Goal: Find specific fact: Find contact information

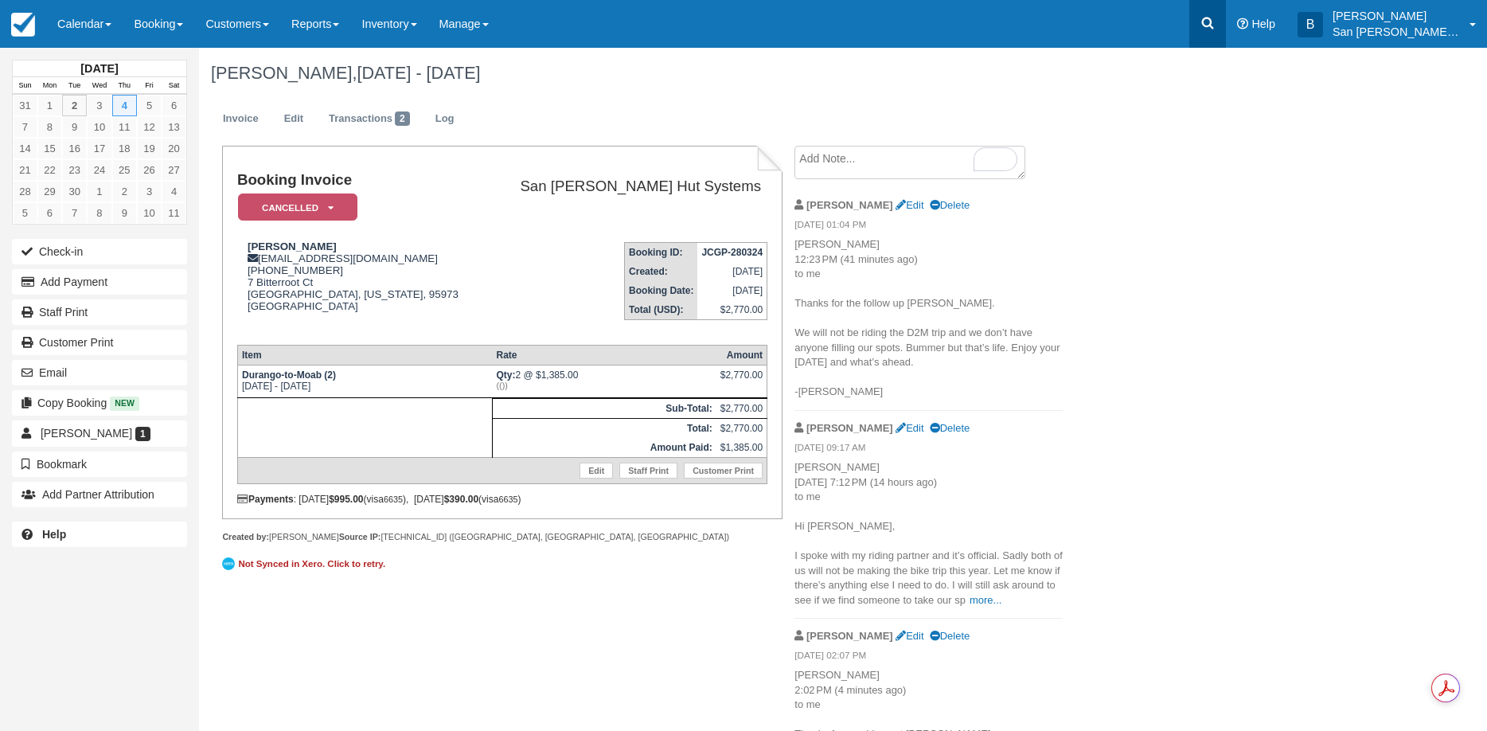
click at [1215, 20] on icon at bounding box center [1207, 23] width 16 height 16
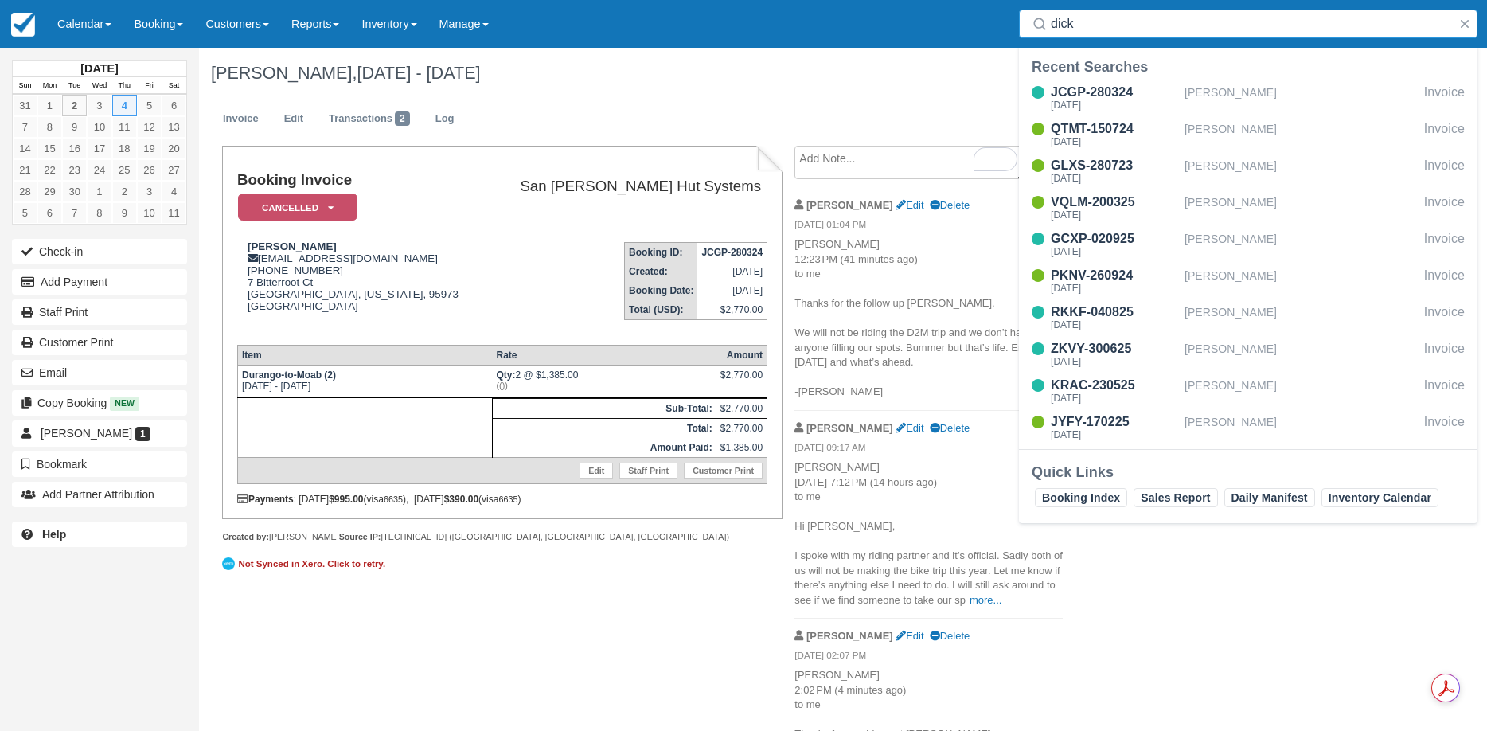
type input "dicks"
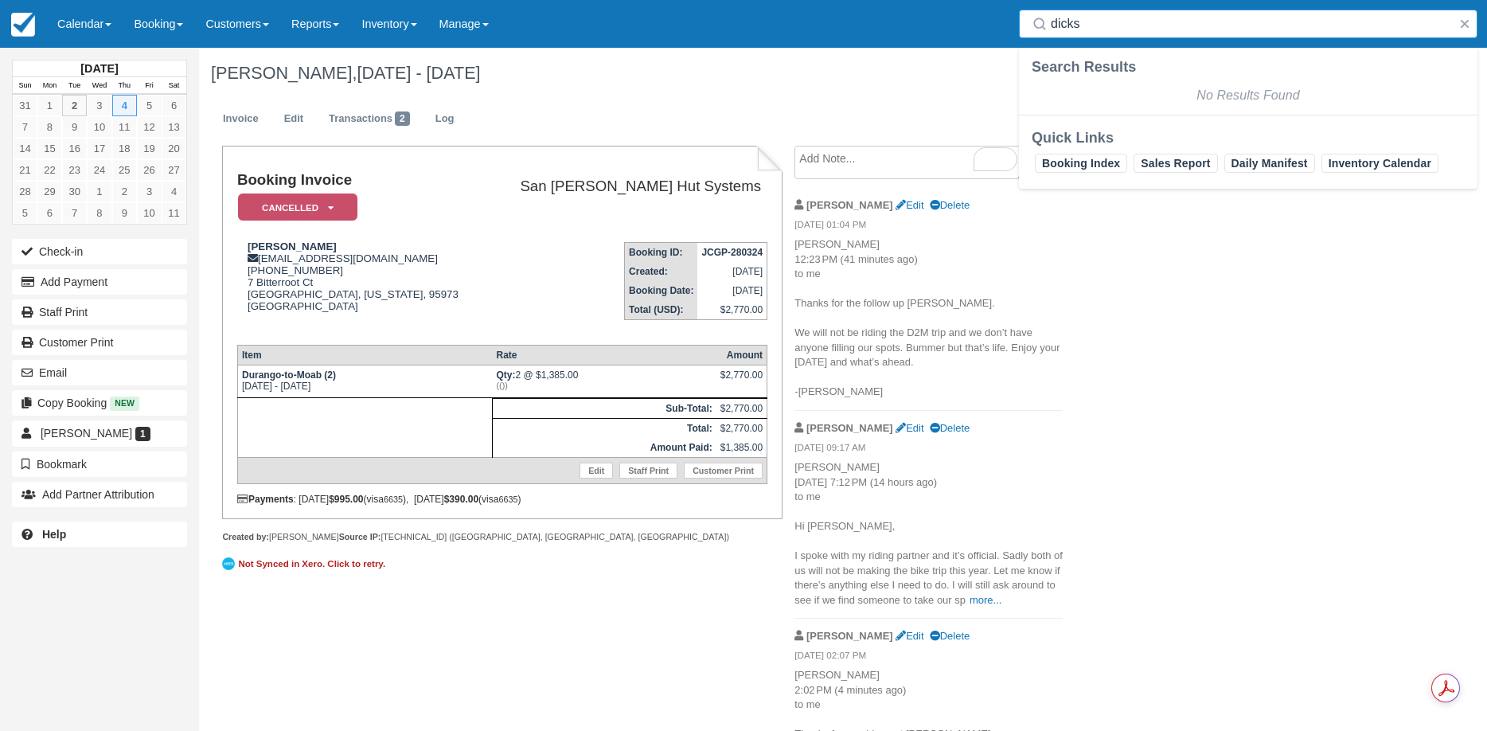
drag, startPoint x: 1143, startPoint y: 27, endPoint x: 979, endPoint y: 31, distance: 164.0
click at [978, 31] on div "Menu Calendar Customer Inventory Month Week Day Booking Daily Manifest Daily Li…" at bounding box center [743, 24] width 1487 height 48
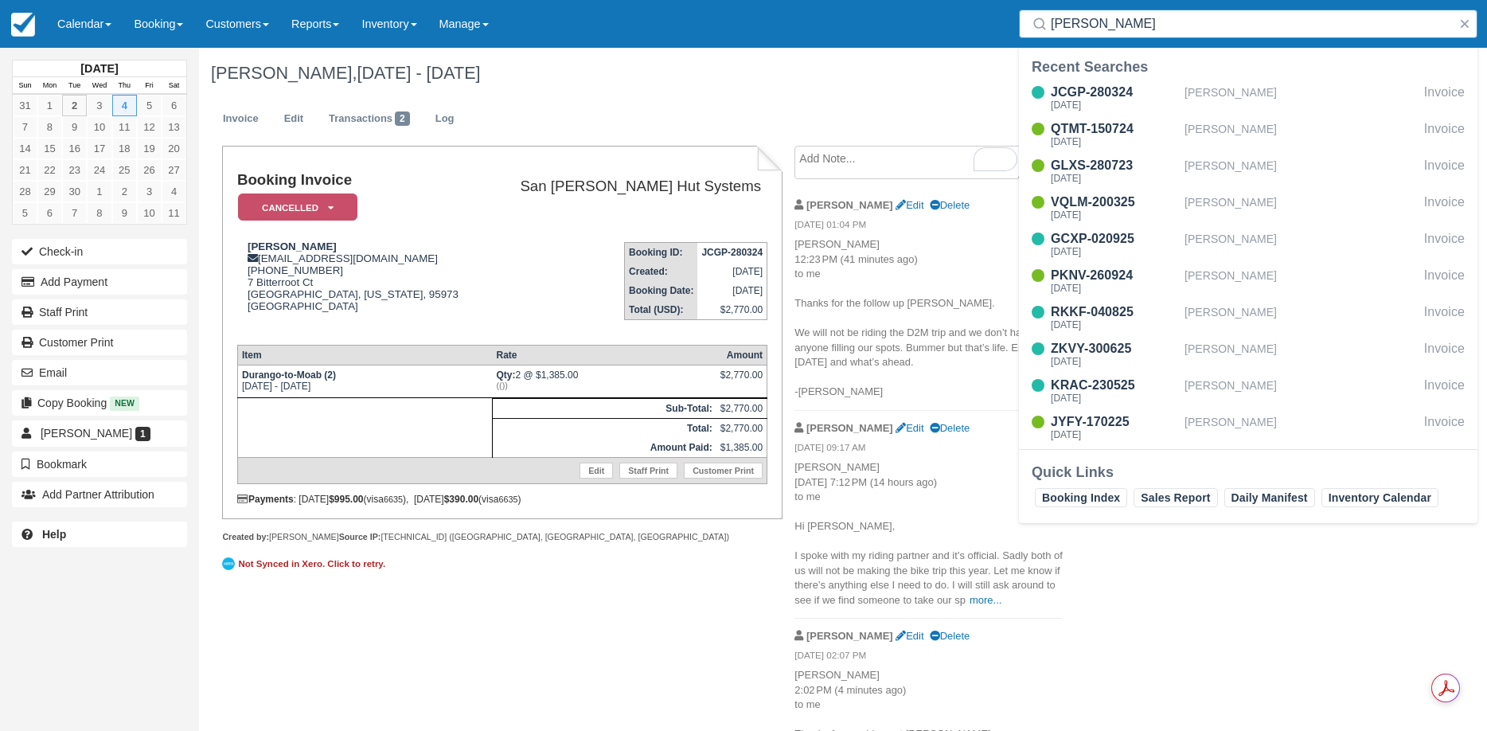
type input "michele"
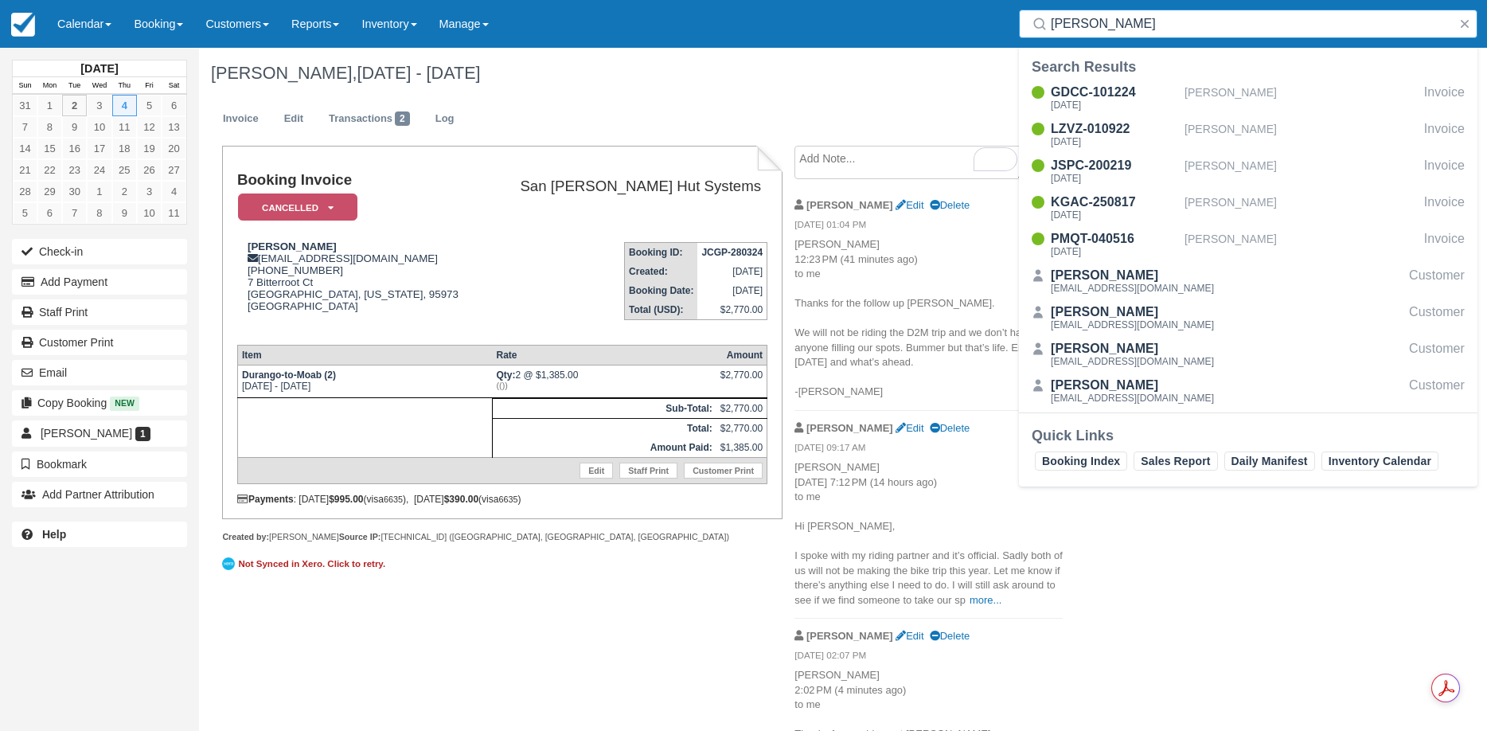
drag, startPoint x: 1132, startPoint y: 25, endPoint x: 970, endPoint y: 26, distance: 162.3
click at [970, 26] on div "Menu Calendar Customer Inventory Month Week Day Booking Daily Manifest Daily Li…" at bounding box center [743, 24] width 1487 height 48
drag, startPoint x: 1130, startPoint y: 23, endPoint x: 986, endPoint y: 18, distance: 144.1
click at [986, 18] on div "Menu Calendar Customer Inventory Month Week Day Booking Daily Manifest Daily Li…" at bounding box center [743, 24] width 1487 height 48
type input "dicks"
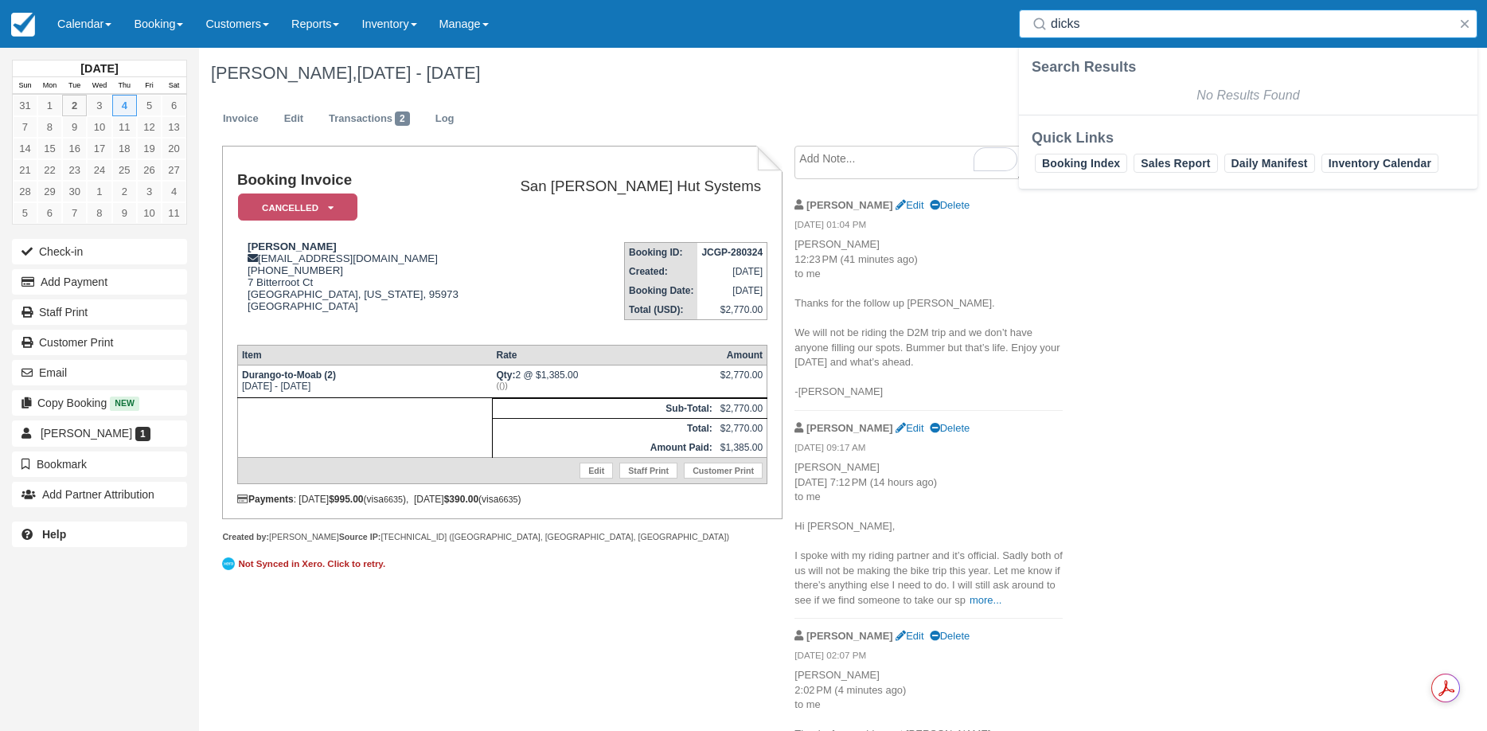
drag, startPoint x: 1121, startPoint y: 19, endPoint x: 949, endPoint y: 24, distance: 172.7
click at [949, 23] on div "Menu Calendar Customer Inventory Month Week Day Booking Daily Manifest Daily Li…" at bounding box center [743, 24] width 1487 height 48
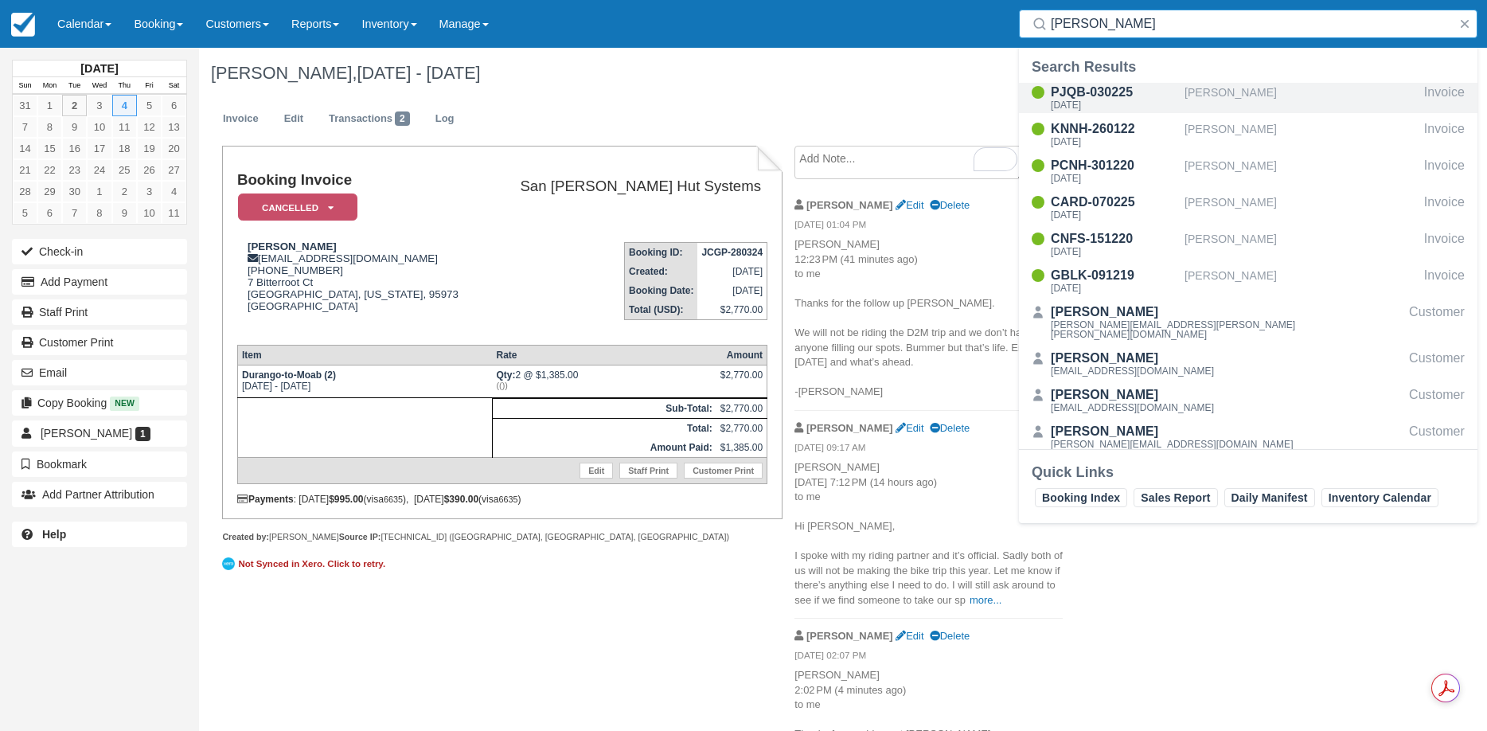
type input "hawkins"
click at [1102, 95] on div "PJQB-030225" at bounding box center [1113, 92] width 127 height 19
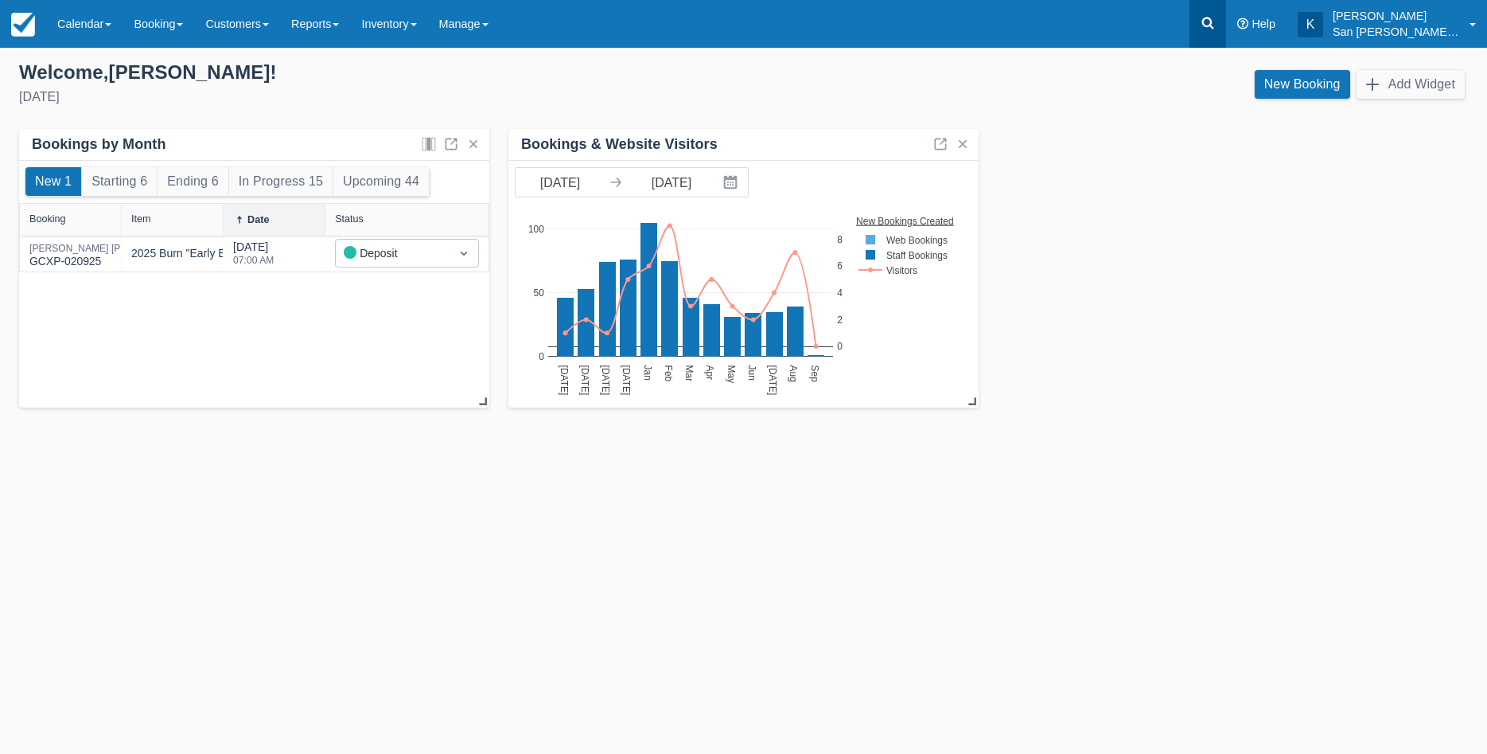
click at [1214, 16] on icon at bounding box center [1208, 23] width 16 height 16
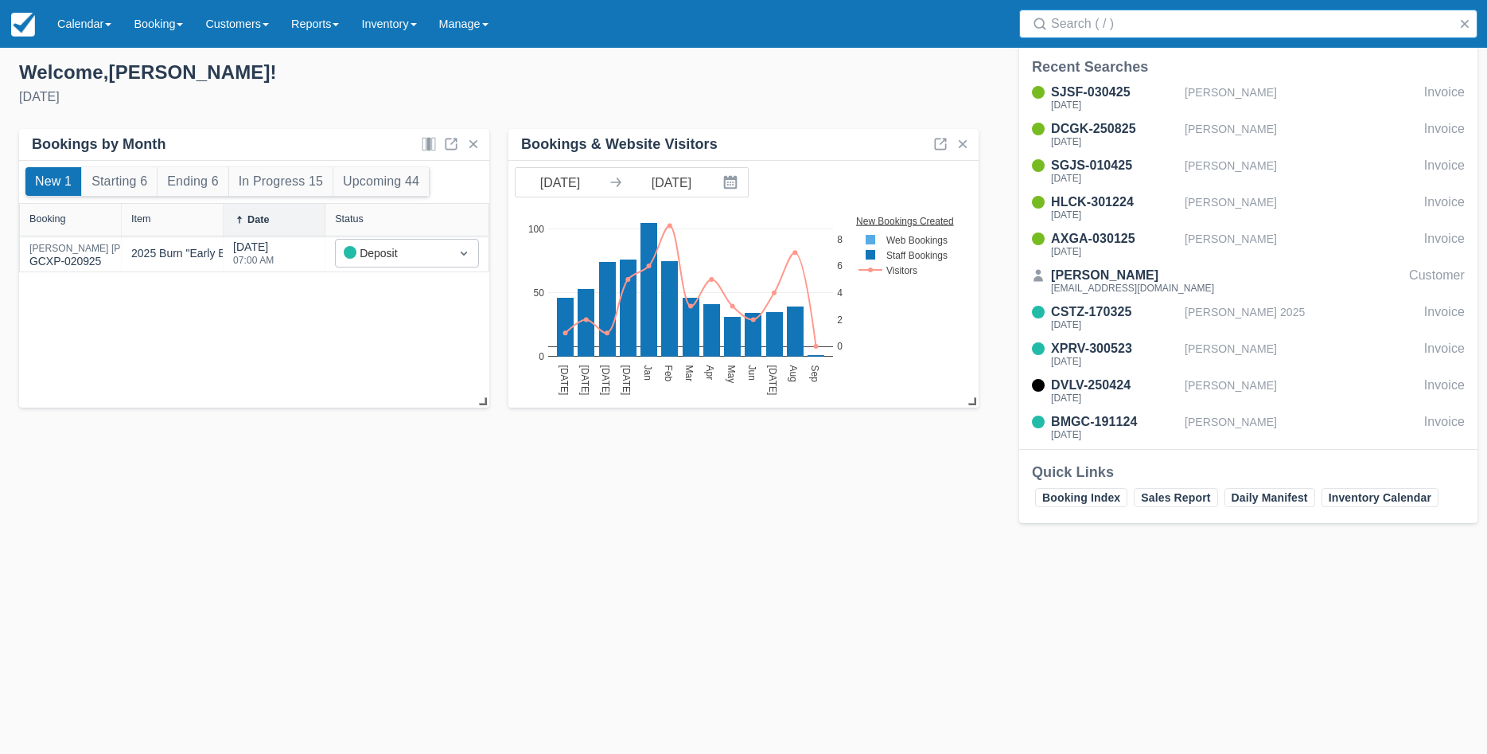
paste input "michele dicks"
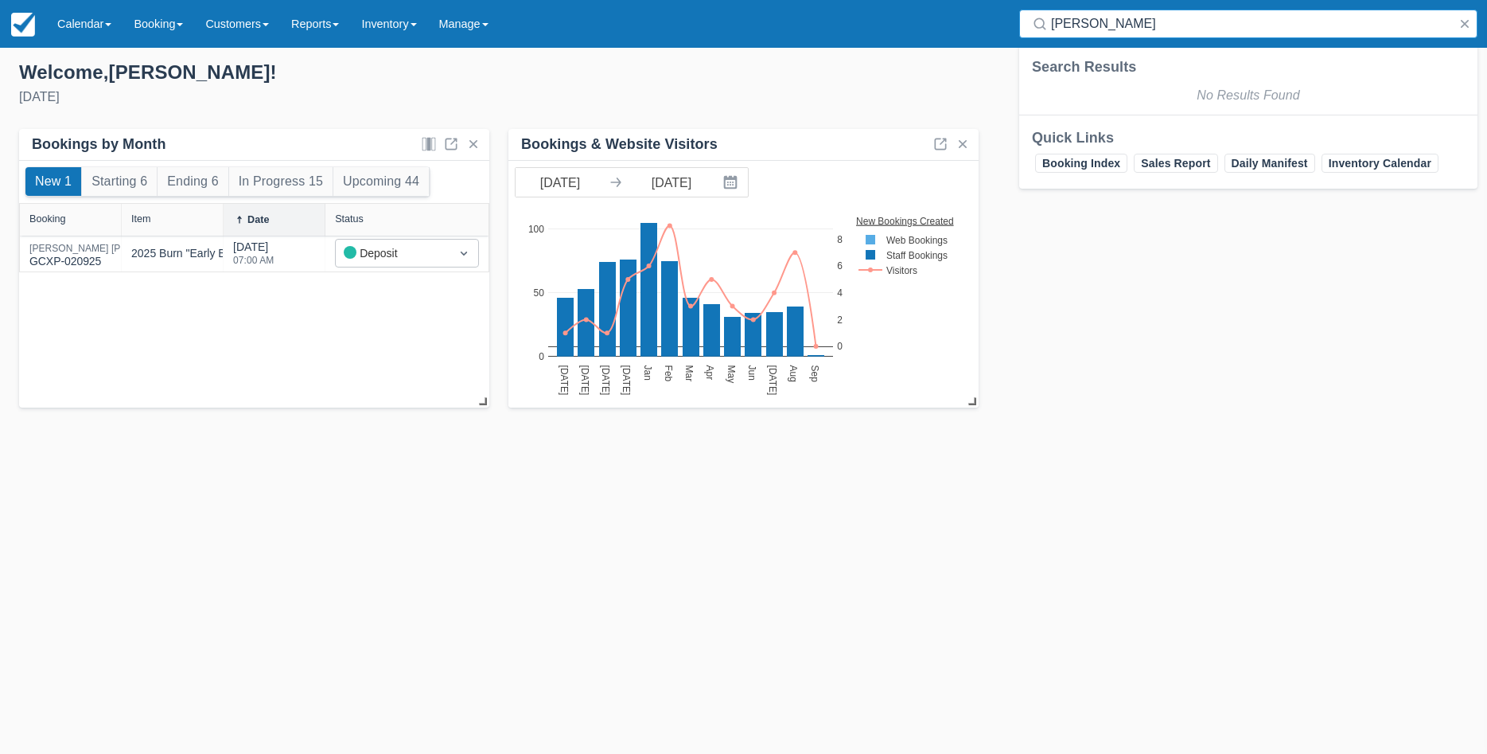
click at [1175, 27] on input "michele dicks" at bounding box center [1251, 24] width 401 height 29
drag, startPoint x: 1151, startPoint y: 23, endPoint x: 1098, endPoint y: 24, distance: 52.5
click at [1098, 24] on input "michele dicks" at bounding box center [1251, 24] width 401 height 29
type input "michele"
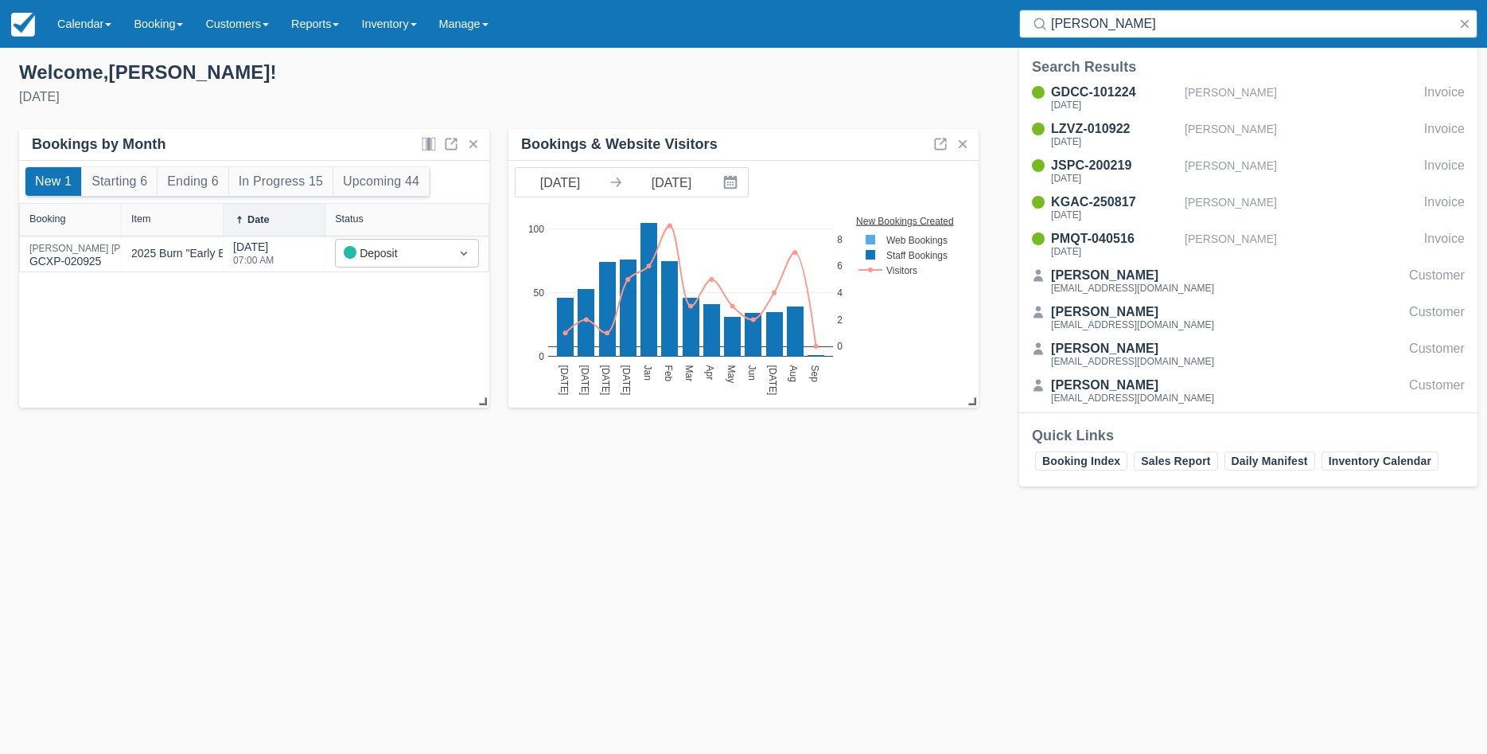
drag, startPoint x: 1105, startPoint y: 23, endPoint x: 1015, endPoint y: 26, distance: 90.0
click at [1051, 26] on input "michele" at bounding box center [1251, 24] width 401 height 29
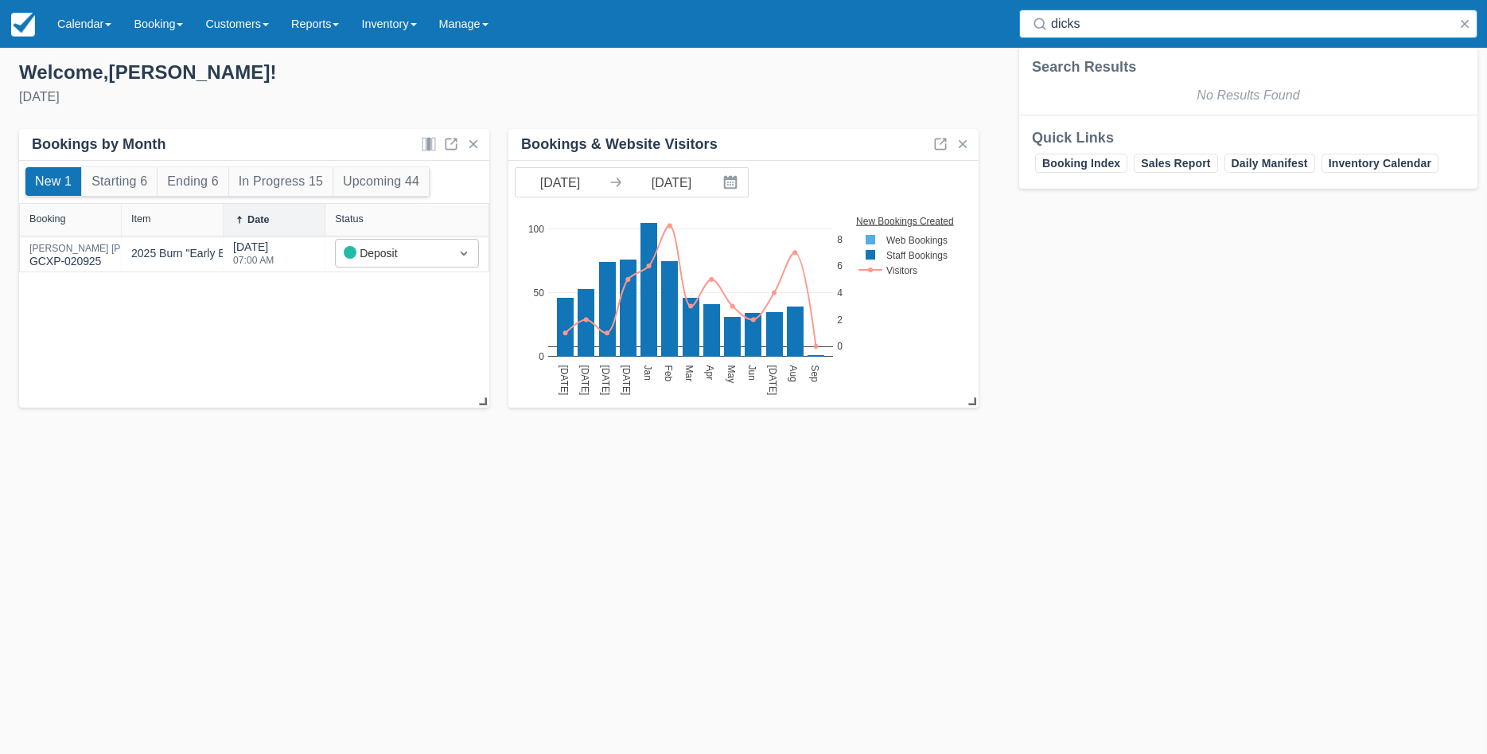
type input "dicks"
click at [65, 33] on link "Calendar" at bounding box center [84, 24] width 76 height 48
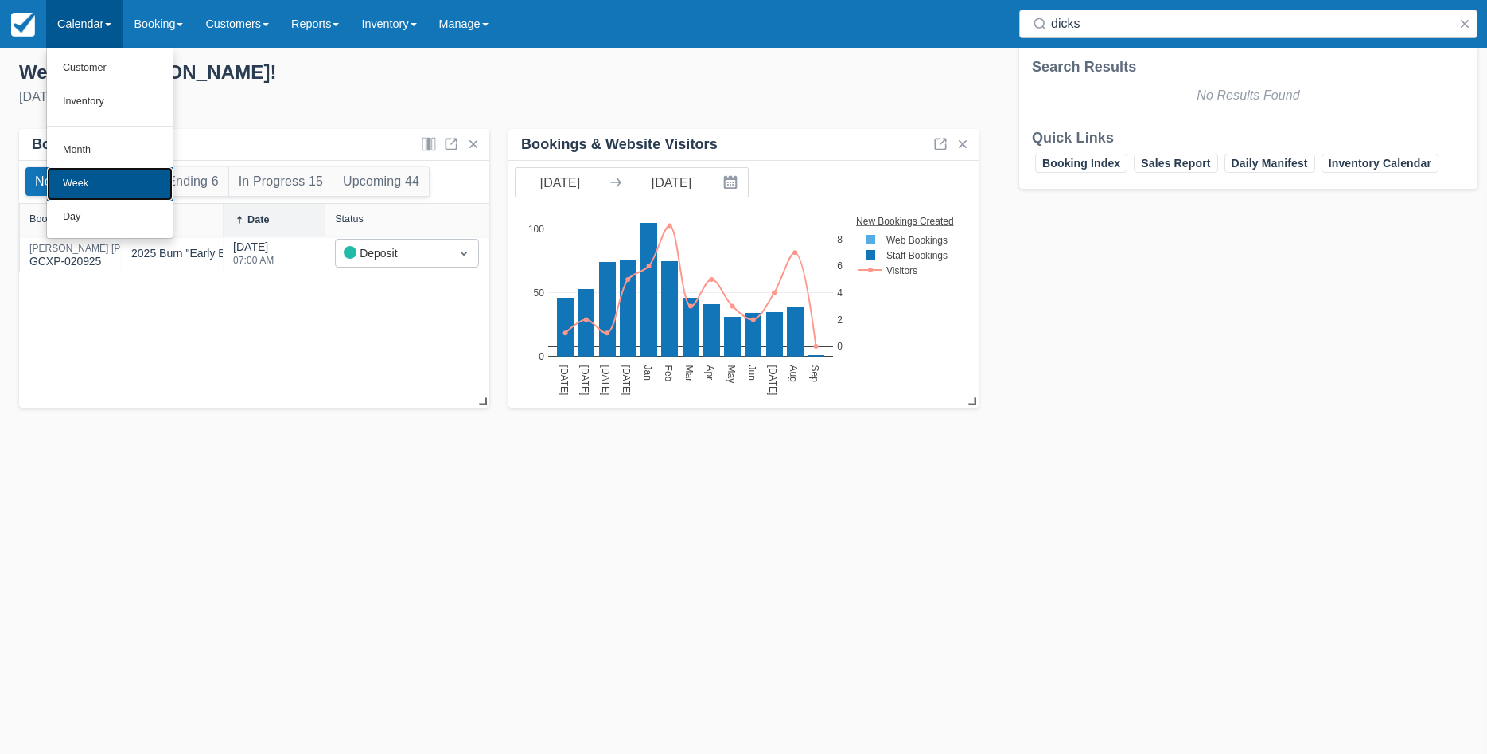
click at [70, 185] on link "Week" at bounding box center [110, 183] width 126 height 33
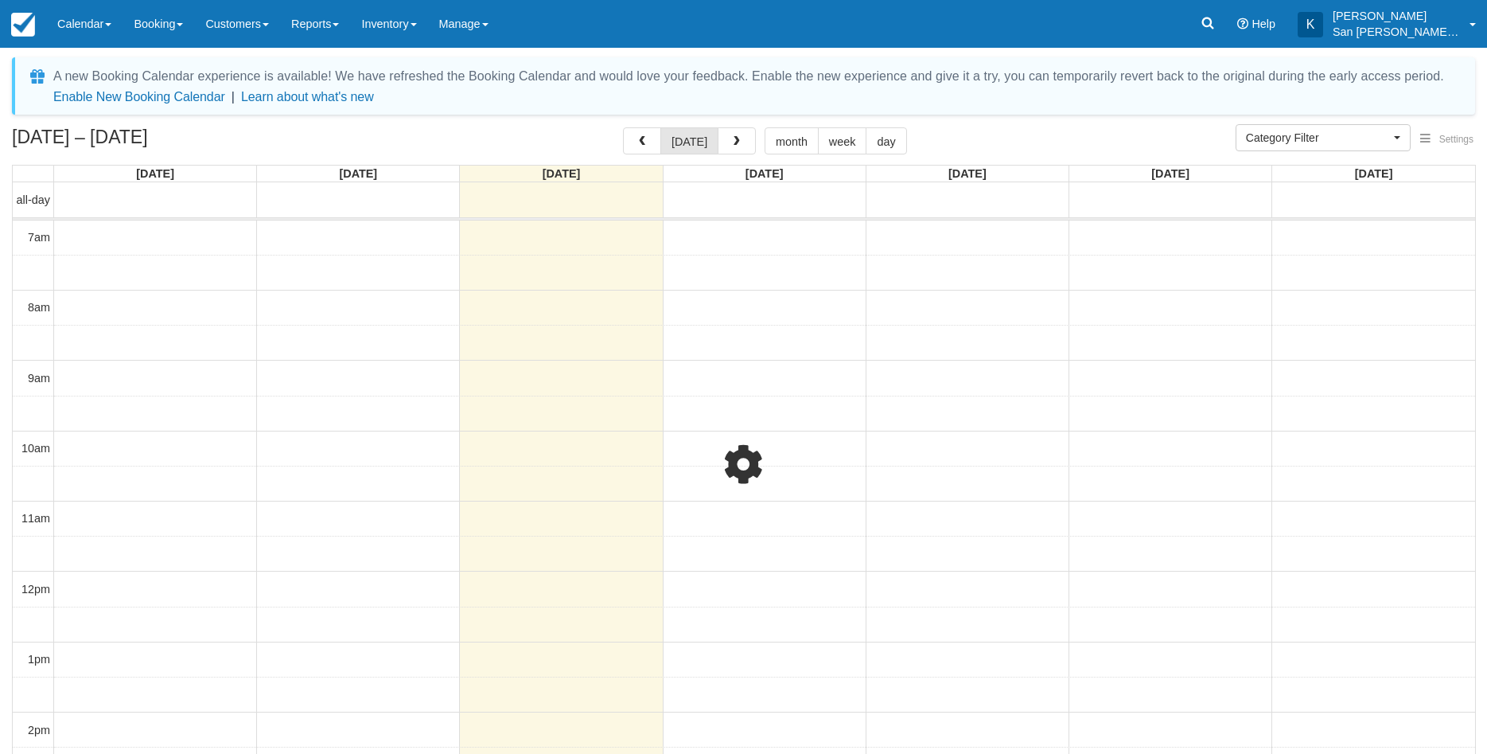
select select
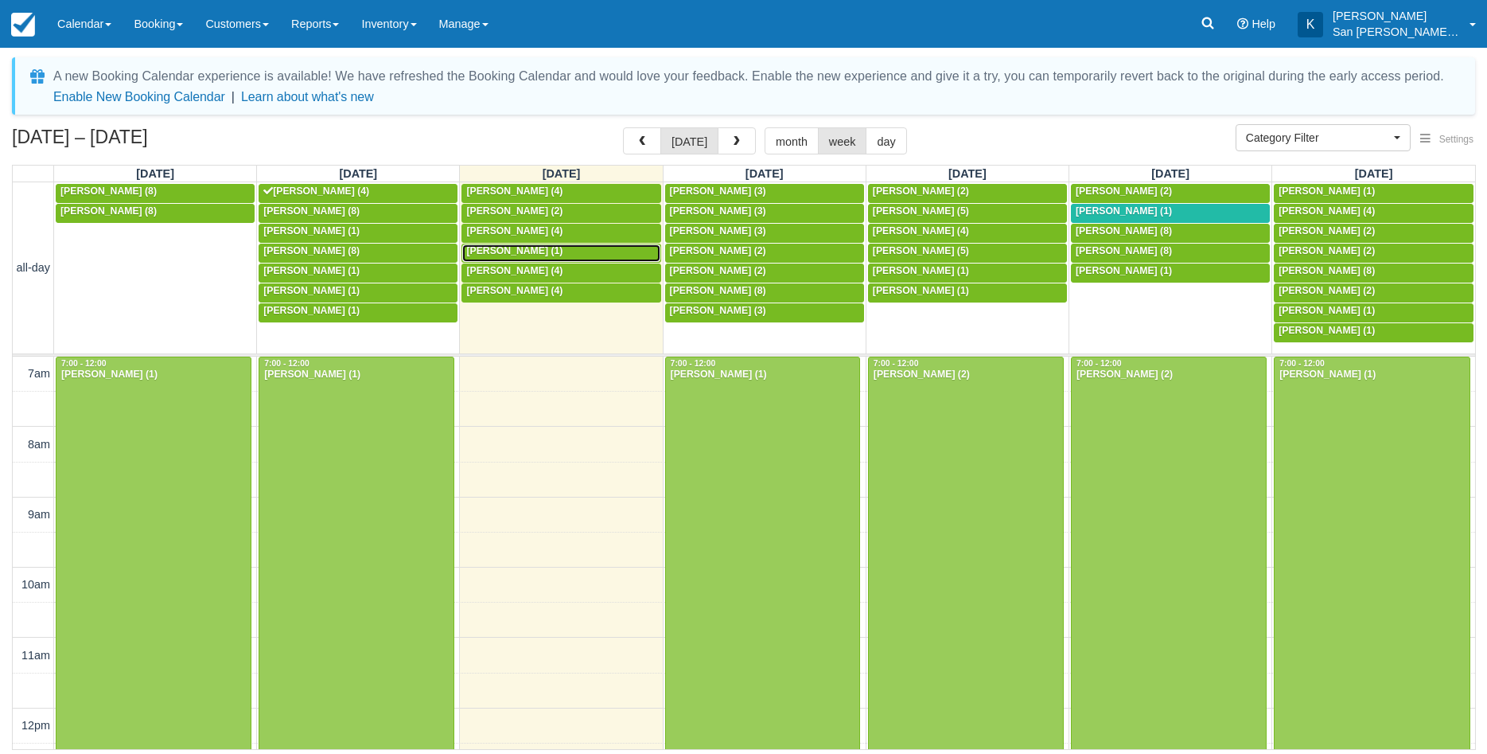
click at [504, 254] on span "Michael Allen (1)" at bounding box center [514, 250] width 96 height 11
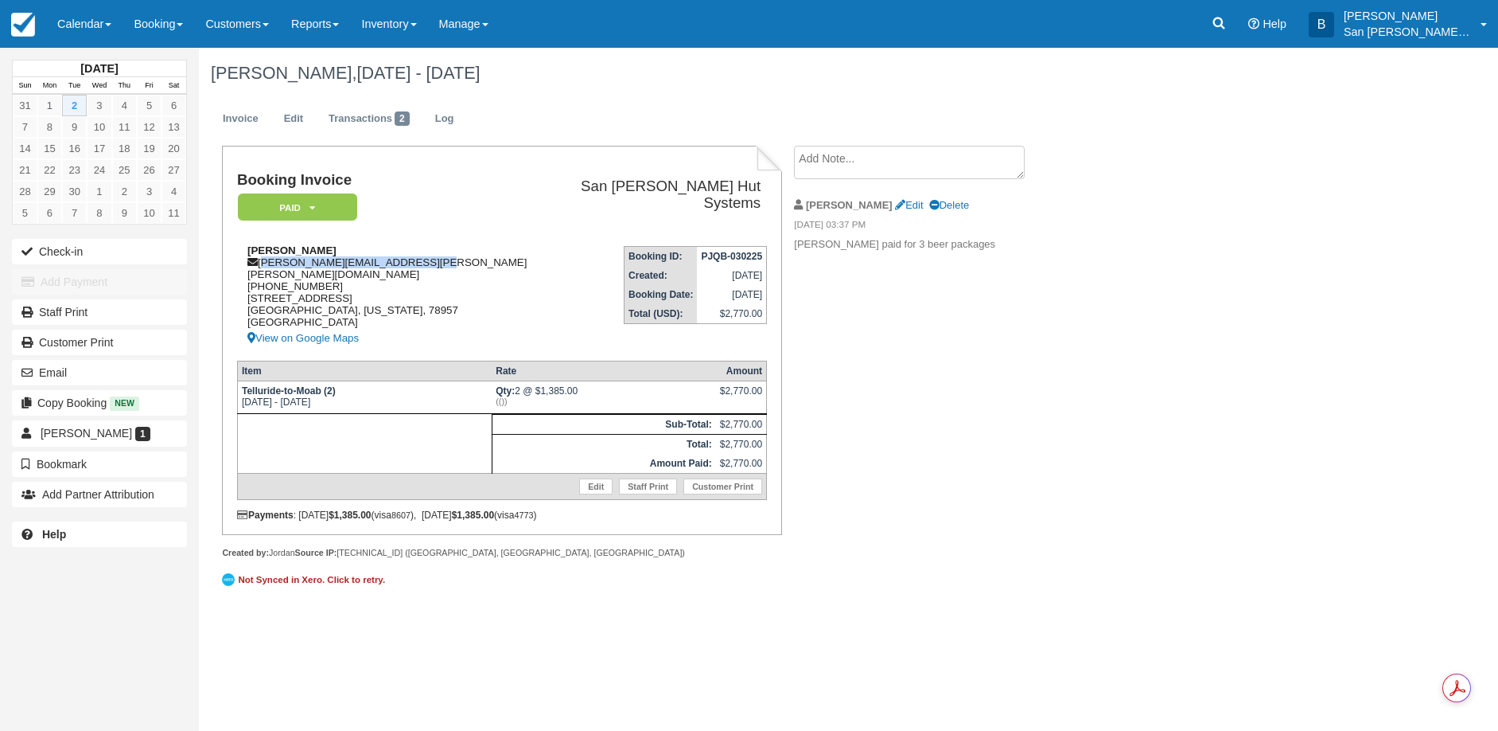
drag, startPoint x: 263, startPoint y: 261, endPoint x: 438, endPoint y: 261, distance: 175.1
click at [438, 261] on div "[PERSON_NAME] [PERSON_NAME][EMAIL_ADDRESS][PERSON_NAME][PERSON_NAME][DOMAIN_NAM…" at bounding box center [399, 295] width 325 height 103
copy div "[PERSON_NAME][EMAIL_ADDRESS][PERSON_NAME][PERSON_NAME][DOMAIN_NAME]"
